Goal: Information Seeking & Learning: Learn about a topic

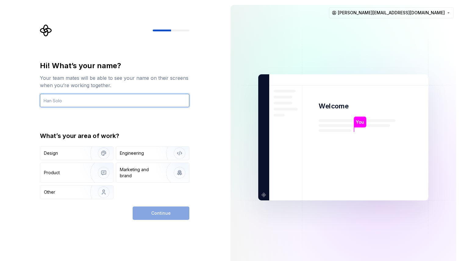
click at [79, 101] on input "text" at bounding box center [114, 100] width 149 height 13
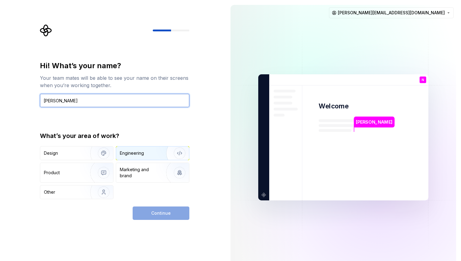
type input "[PERSON_NAME]"
click at [138, 155] on div "Engineering" at bounding box center [132, 153] width 24 height 6
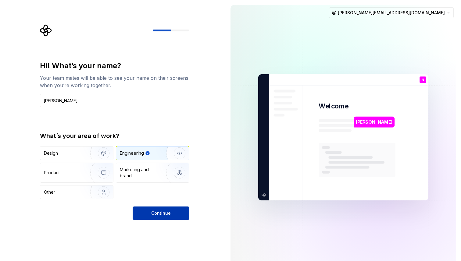
click at [160, 215] on span "Continue" at bounding box center [160, 213] width 19 height 6
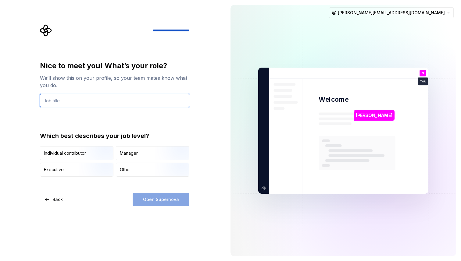
click at [70, 101] on input "text" at bounding box center [114, 100] width 149 height 13
click at [70, 107] on input "text" at bounding box center [114, 100] width 149 height 13
click at [105, 100] on input "Frontend Developer" at bounding box center [114, 100] width 149 height 13
drag, startPoint x: 105, startPoint y: 100, endPoint x: 126, endPoint y: 96, distance: 21.2
click at [124, 96] on input "Frontend Developer" at bounding box center [114, 100] width 149 height 13
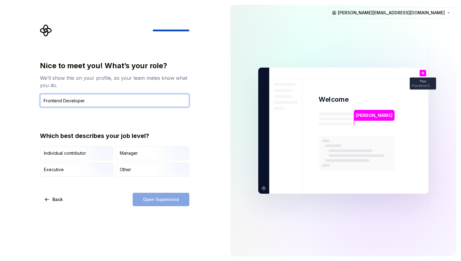
click at [132, 96] on input "Frontend Developer" at bounding box center [114, 100] width 149 height 13
click at [112, 101] on input "Frontend Developer" at bounding box center [114, 100] width 149 height 13
type input "Frontend Developer"
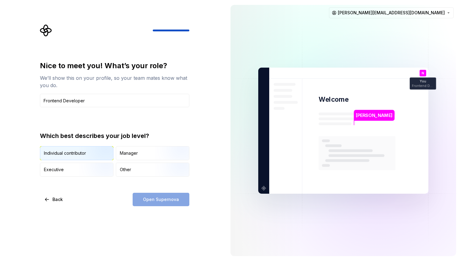
click at [92, 147] on img "button" at bounding box center [98, 160] width 39 height 41
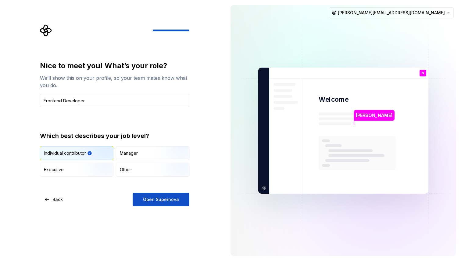
click at [85, 98] on input "Frontend Developer" at bounding box center [114, 100] width 149 height 13
click at [171, 203] on button "Open Supernova" at bounding box center [161, 199] width 57 height 13
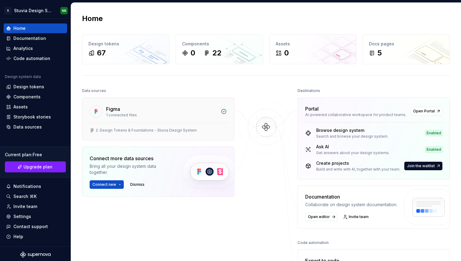
click at [196, 112] on div "Figma" at bounding box center [161, 108] width 111 height 7
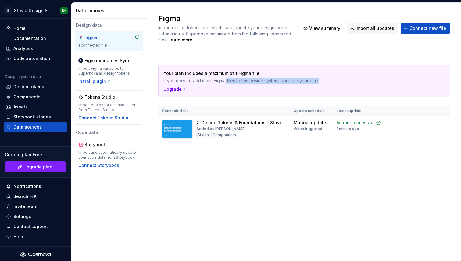
drag, startPoint x: 224, startPoint y: 81, endPoint x: 326, endPoint y: 81, distance: 101.8
click at [326, 81] on p "If you need to add more Figma files to this design system, upgrade your plan." at bounding box center [282, 81] width 239 height 6
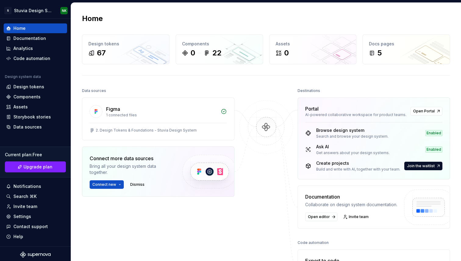
click at [223, 87] on div "Data sources" at bounding box center [158, 91] width 152 height 9
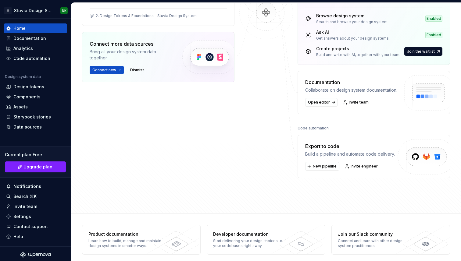
scroll to position [119, 0]
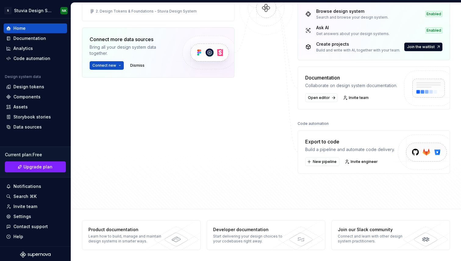
click at [222, 92] on div "Figma 1 connected files 2. Design Tokens & Foundations - Stuvia Design System C…" at bounding box center [158, 43] width 152 height 130
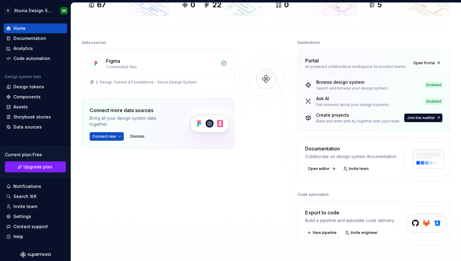
scroll to position [0, 0]
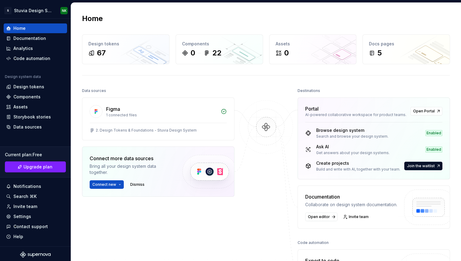
click at [225, 90] on div "Data sources" at bounding box center [158, 91] width 152 height 9
click at [217, 50] on div "22" at bounding box center [216, 53] width 9 height 10
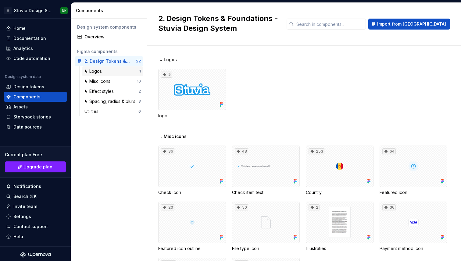
click at [103, 70] on div "↳ Logos" at bounding box center [94, 71] width 20 height 6
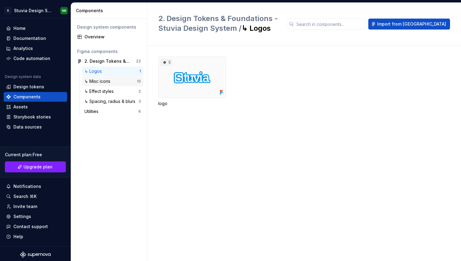
click at [102, 80] on div "↳ Misc icons" at bounding box center [98, 81] width 28 height 6
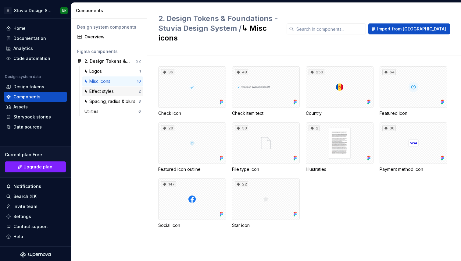
click at [101, 94] on div "↳ Effect styles" at bounding box center [100, 91] width 32 height 6
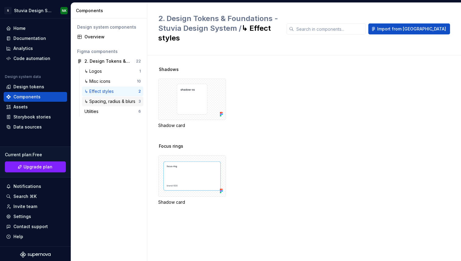
click at [101, 102] on div "↳ Spacing, radius & blurs" at bounding box center [110, 101] width 53 height 6
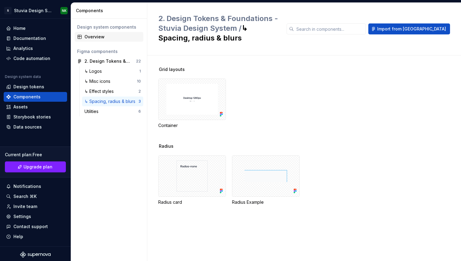
click at [101, 41] on div "Overview" at bounding box center [109, 37] width 69 height 10
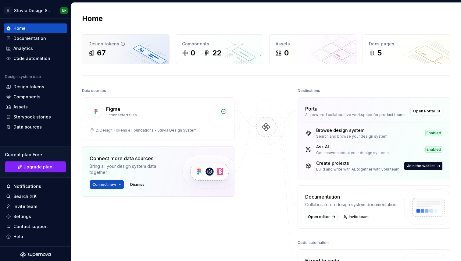
click at [129, 51] on div "67" at bounding box center [125, 53] width 75 height 10
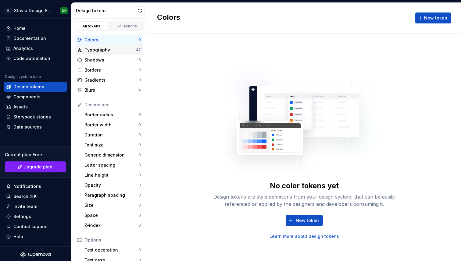
click at [105, 48] on div "Typography" at bounding box center [109, 50] width 51 height 6
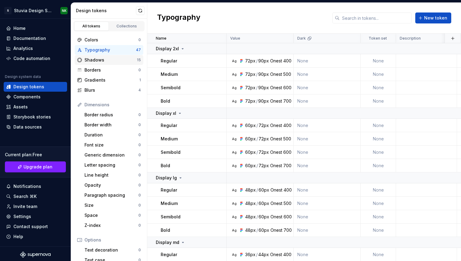
click at [103, 58] on div "Shadows" at bounding box center [110, 60] width 52 height 6
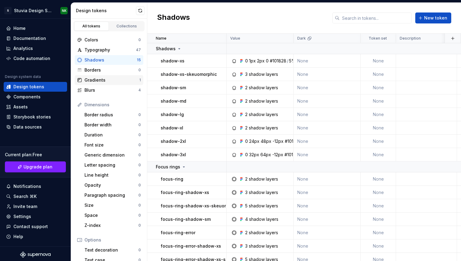
click at [103, 80] on div "Gradients" at bounding box center [111, 80] width 55 height 6
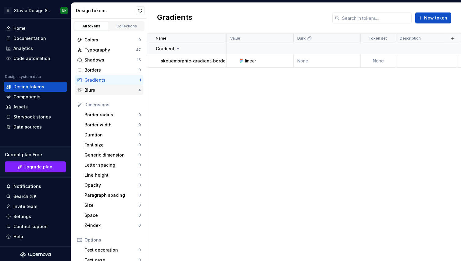
click at [106, 94] on div "Blurs 4" at bounding box center [109, 90] width 69 height 10
